Goal: Transaction & Acquisition: Book appointment/travel/reservation

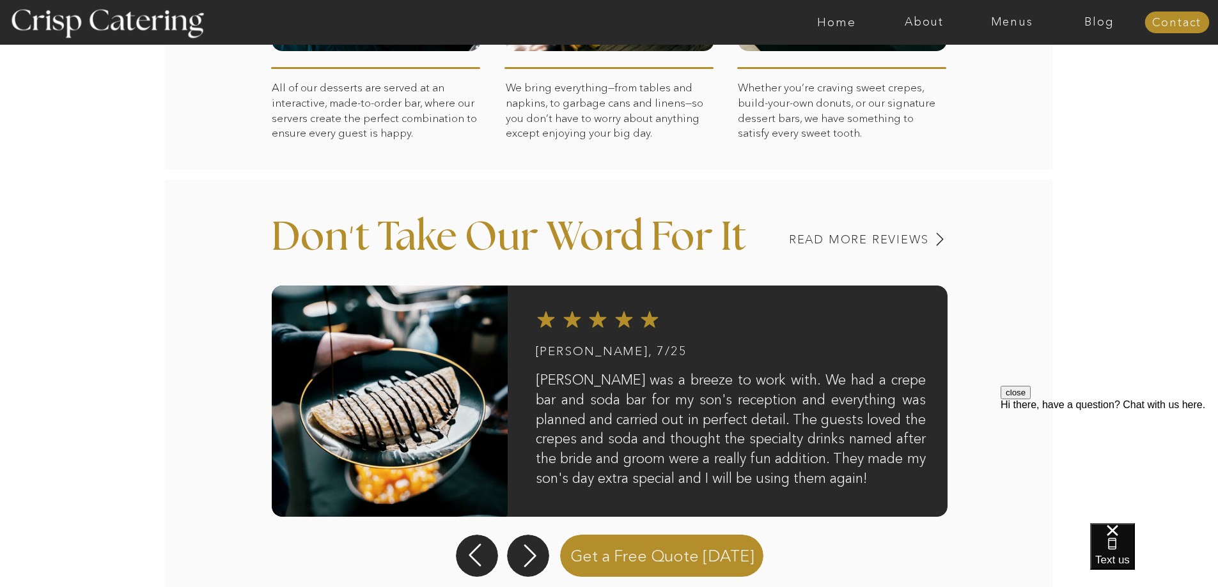
scroll to position [959, 0]
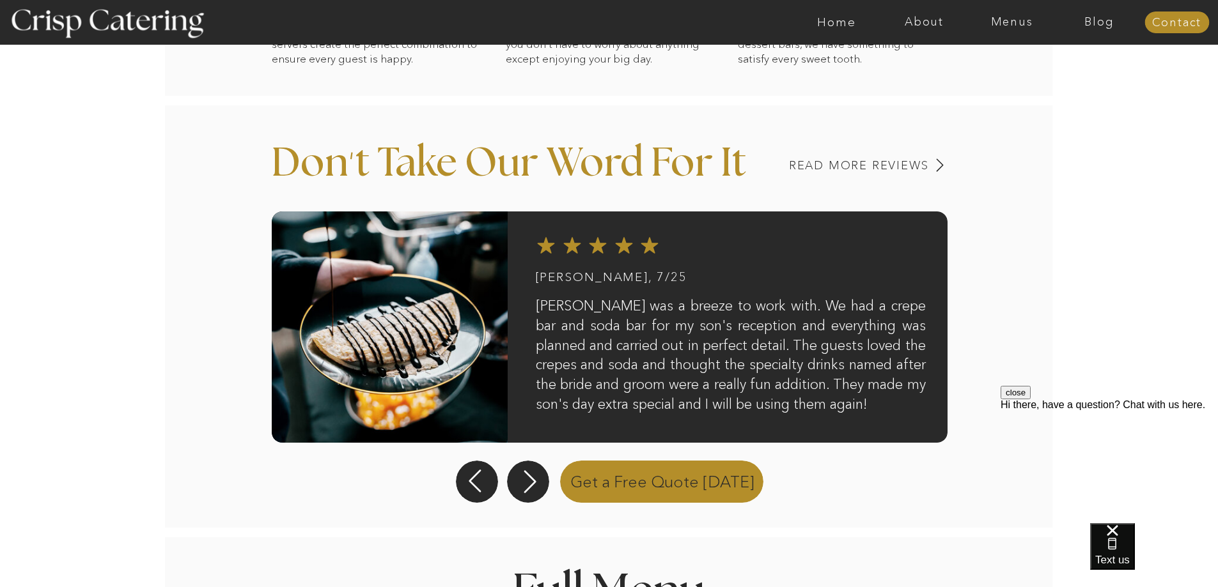
click at [681, 483] on p "Get a Free Quote Today" at bounding box center [662, 480] width 215 height 45
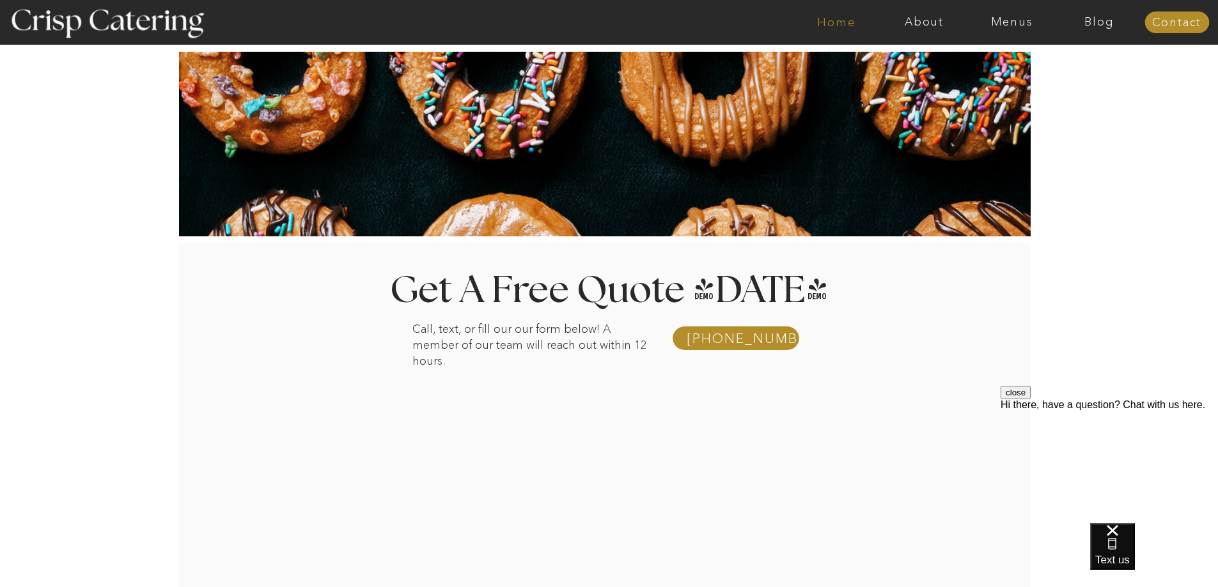
click at [826, 27] on nav "Home" at bounding box center [837, 22] width 88 height 13
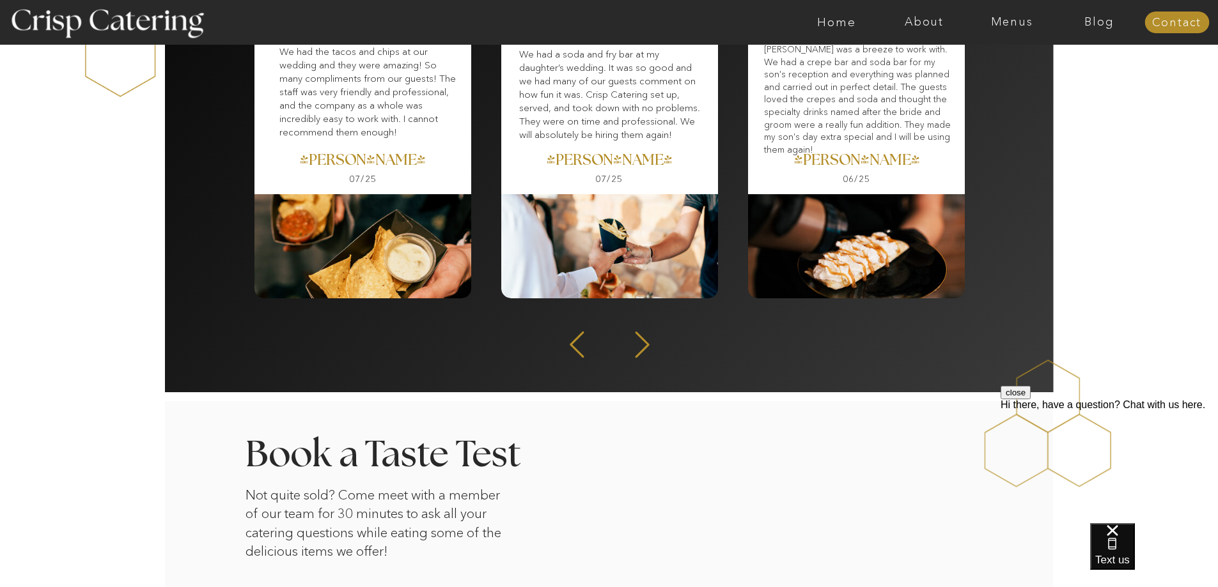
scroll to position [1726, 0]
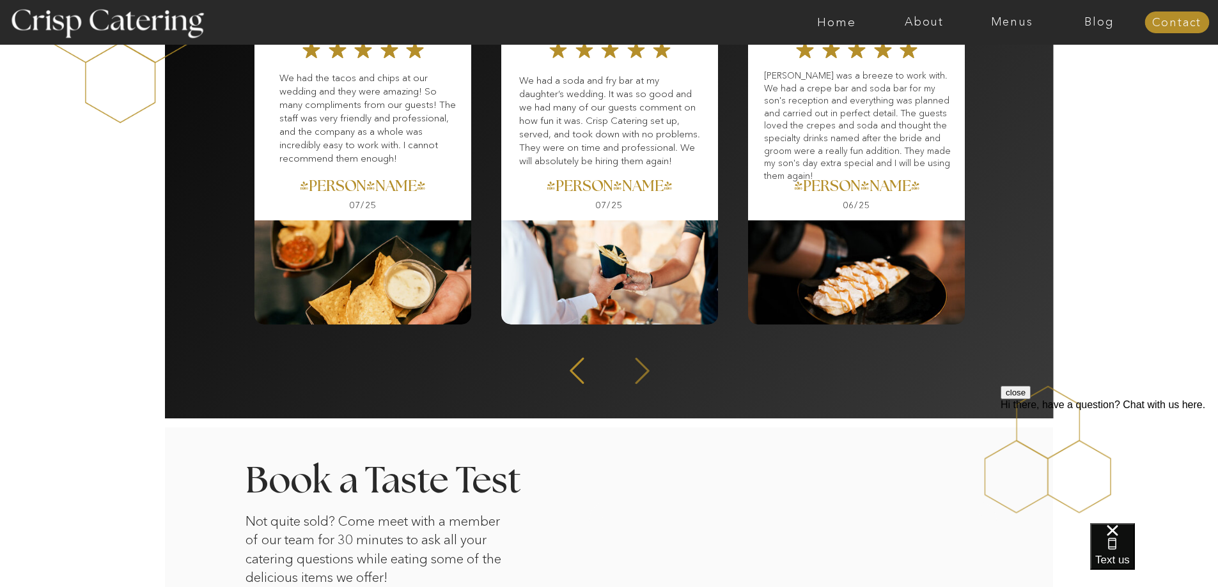
click at [634, 375] on icon at bounding box center [642, 370] width 34 height 31
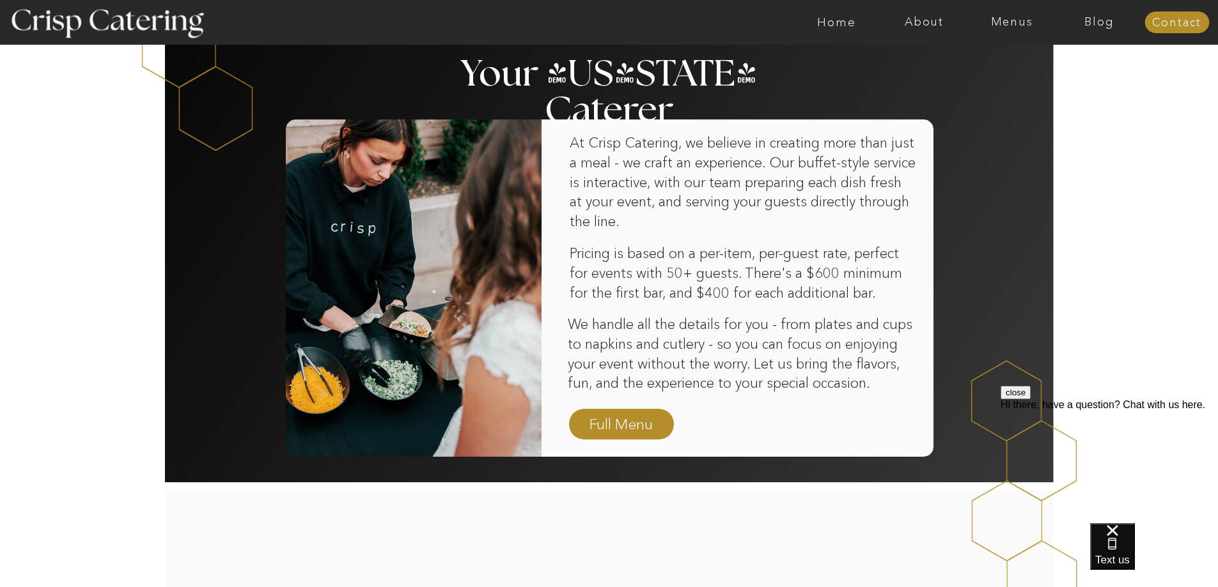
scroll to position [767, 0]
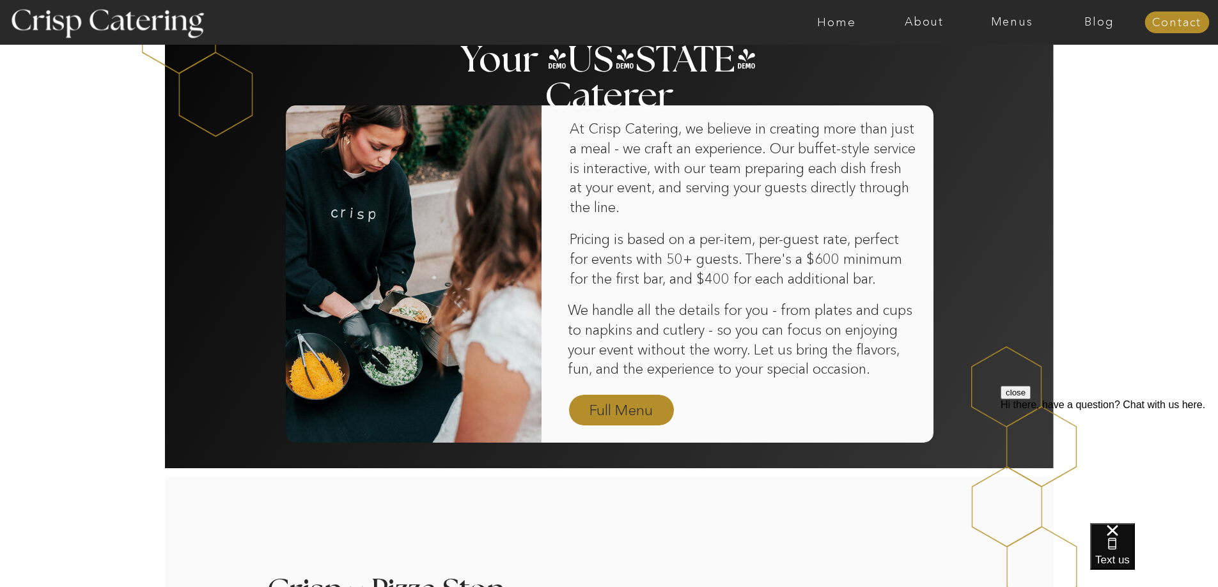
click at [612, 405] on nav "Full Menu" at bounding box center [621, 411] width 74 height 22
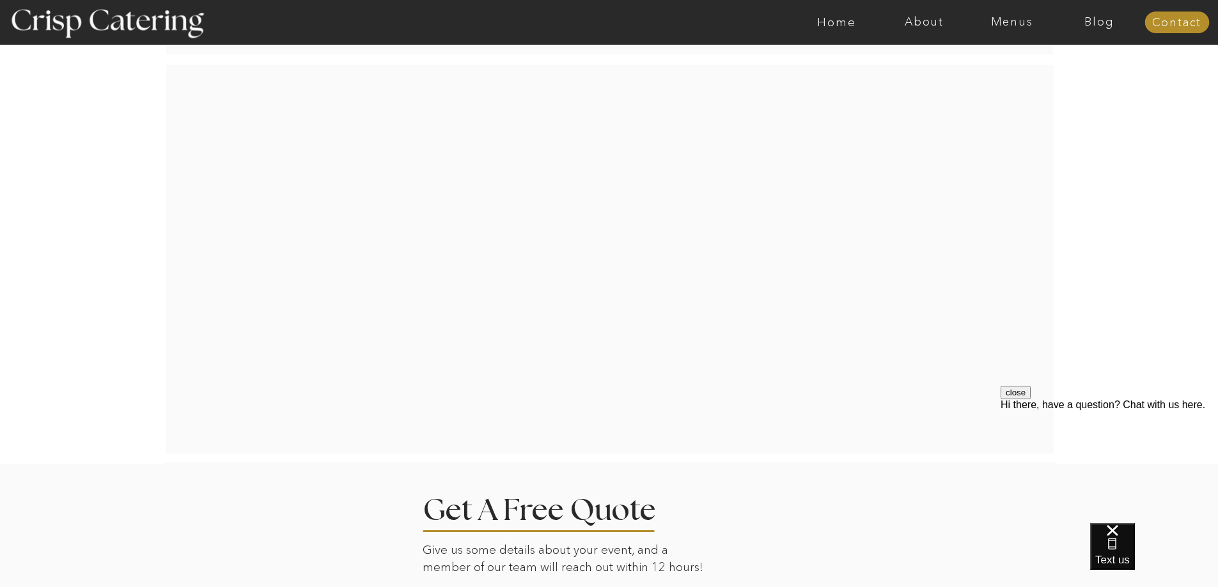
scroll to position [1620, 0]
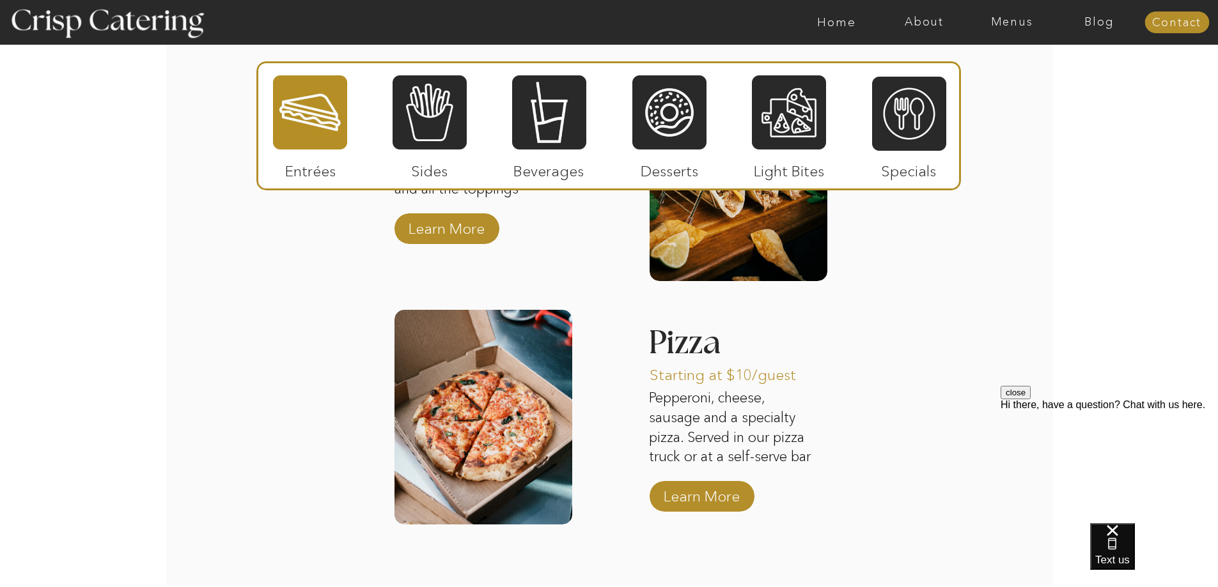
click at [842, 12] on div at bounding box center [659, 22] width 2027 height 45
click at [839, 29] on div at bounding box center [659, 22] width 2027 height 45
click at [688, 143] on div at bounding box center [669, 112] width 74 height 77
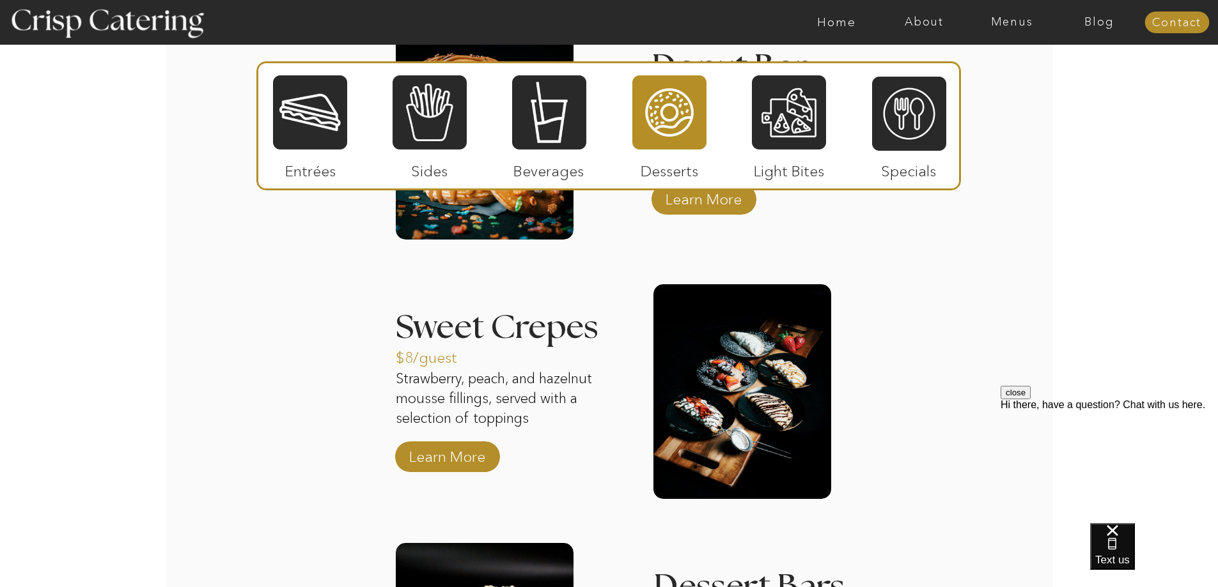
scroll to position [1364, 0]
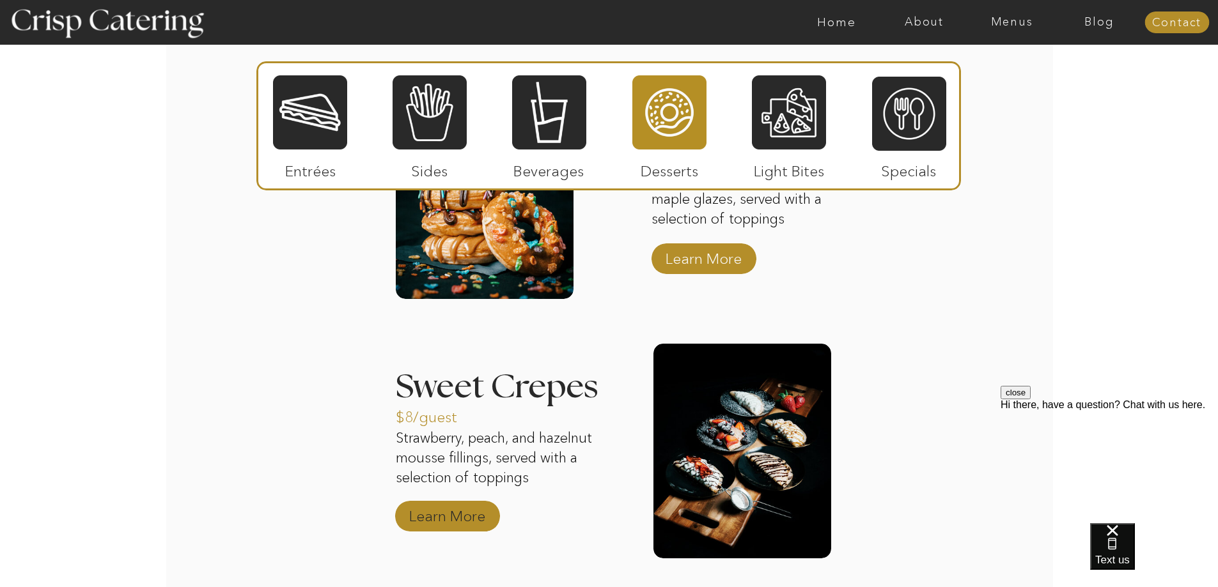
click at [463, 513] on p "Learn More" at bounding box center [447, 513] width 85 height 37
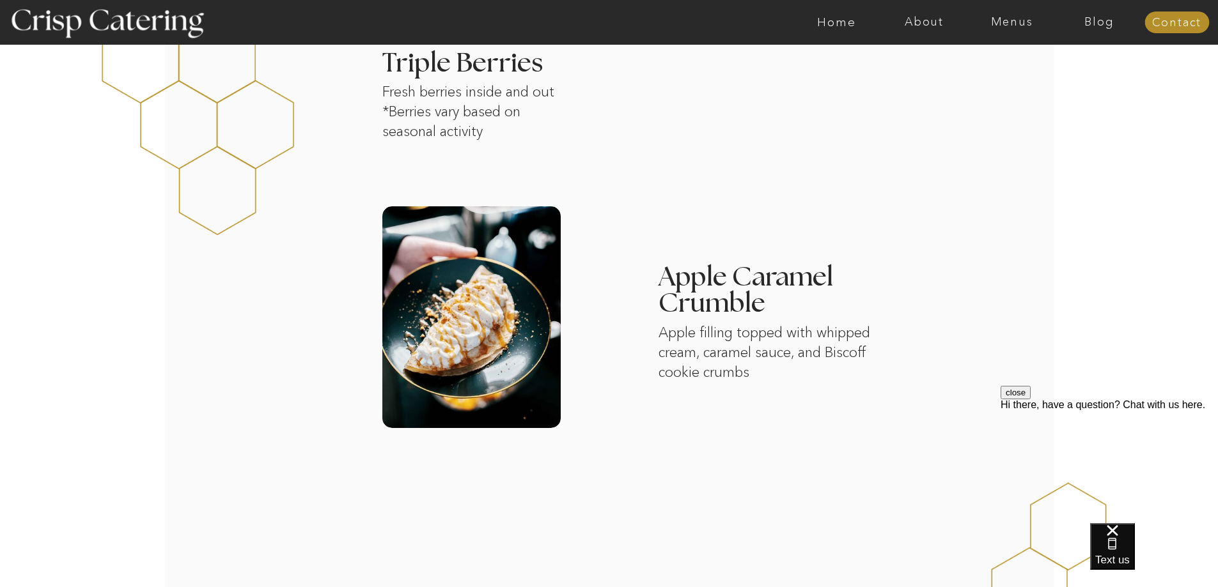
scroll to position [1087, 0]
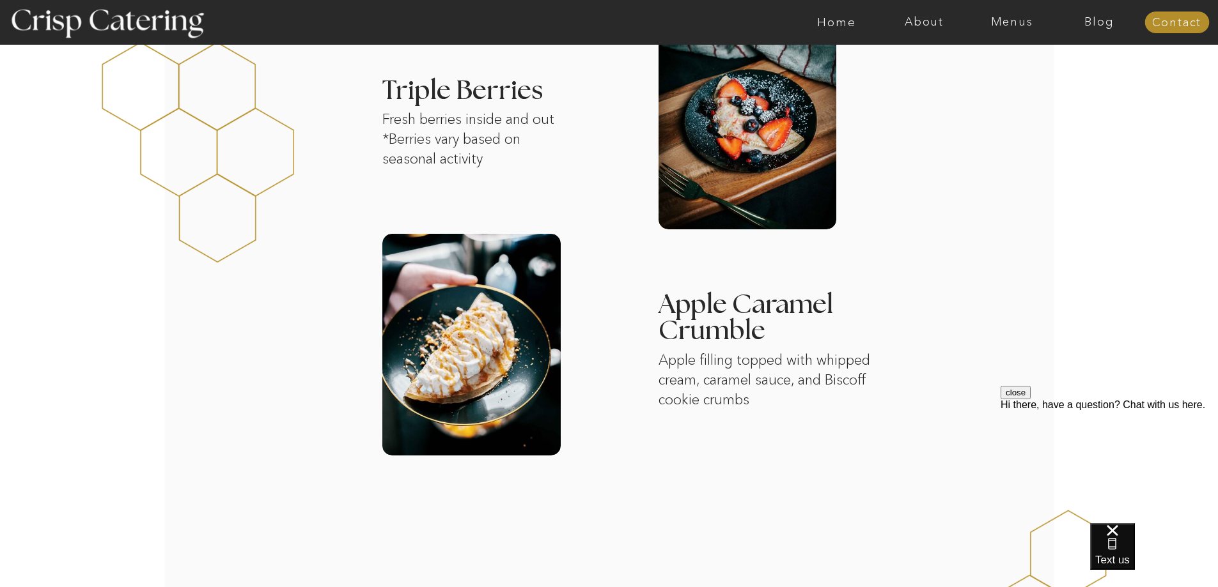
click at [461, 339] on div at bounding box center [471, 345] width 178 height 222
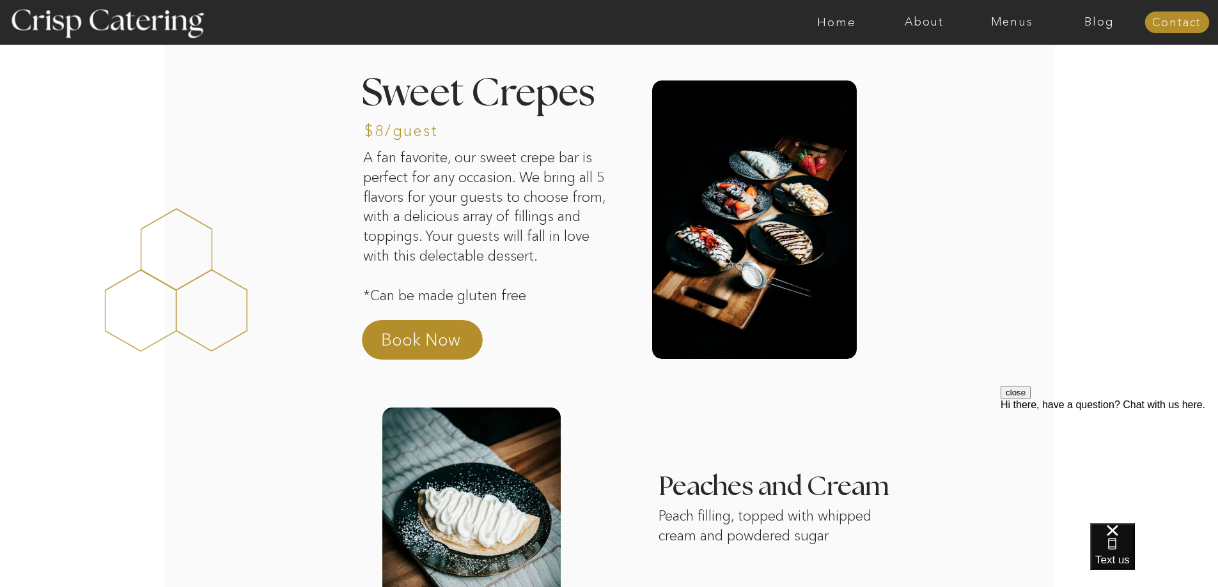
scroll to position [0, 0]
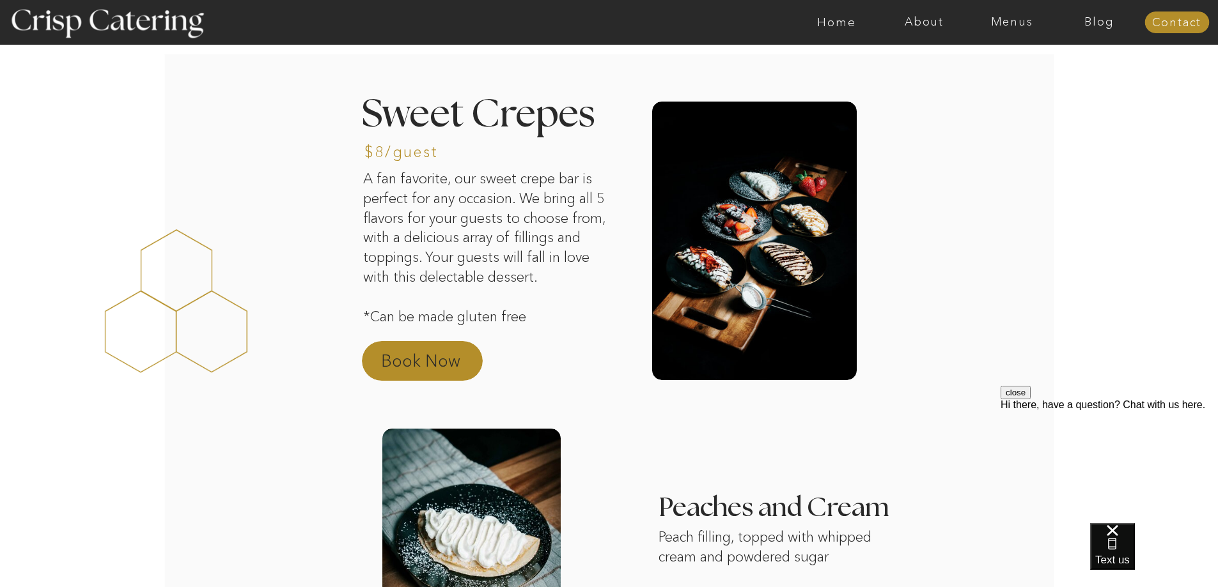
click at [437, 362] on p "Book Now" at bounding box center [437, 365] width 112 height 31
